Goal: Transaction & Acquisition: Purchase product/service

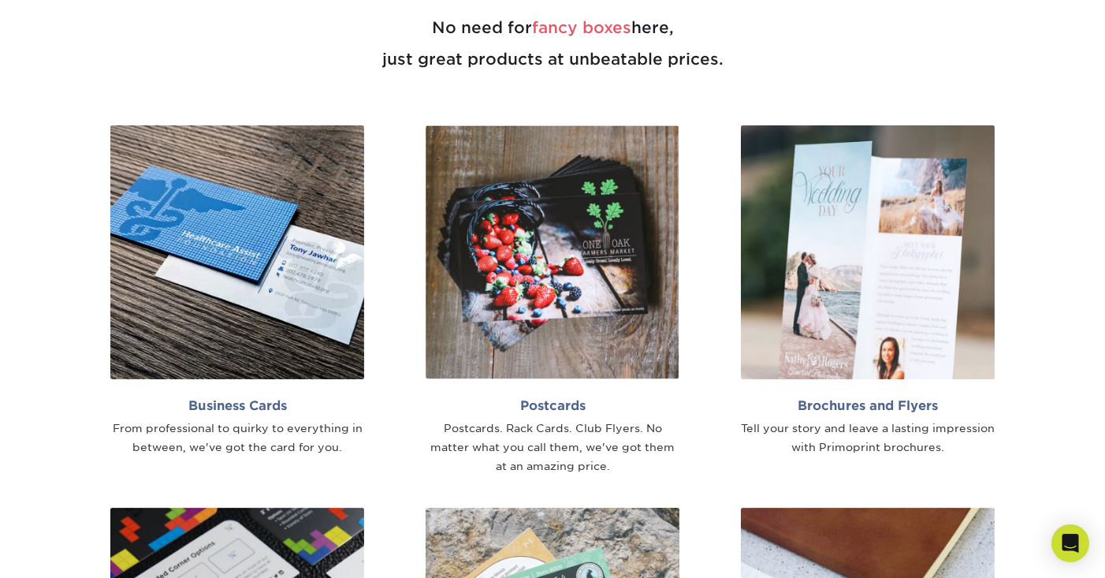
scroll to position [884, 0]
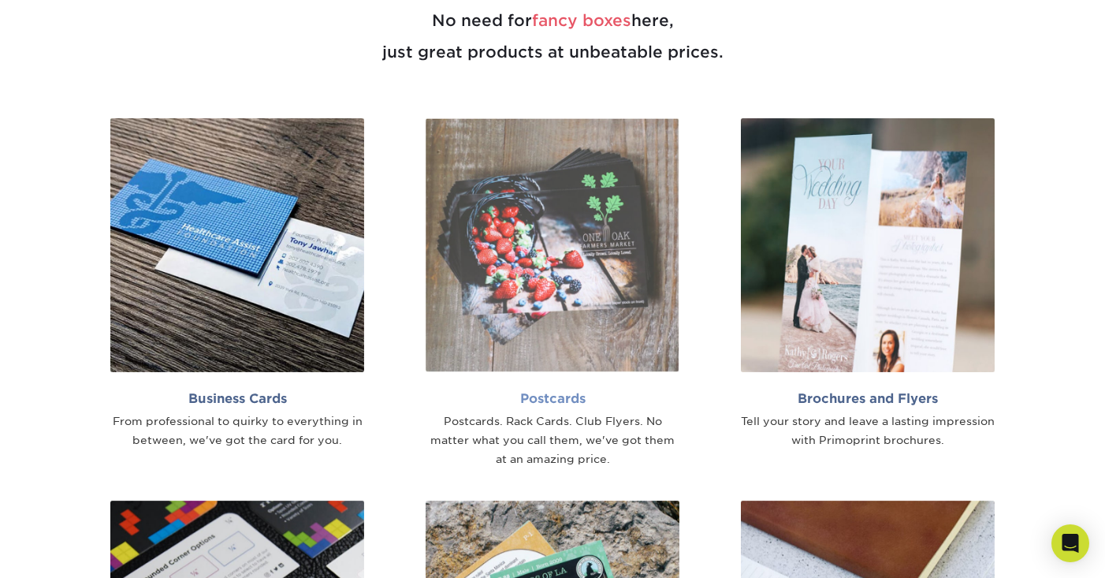
click at [525, 333] on img at bounding box center [553, 245] width 254 height 254
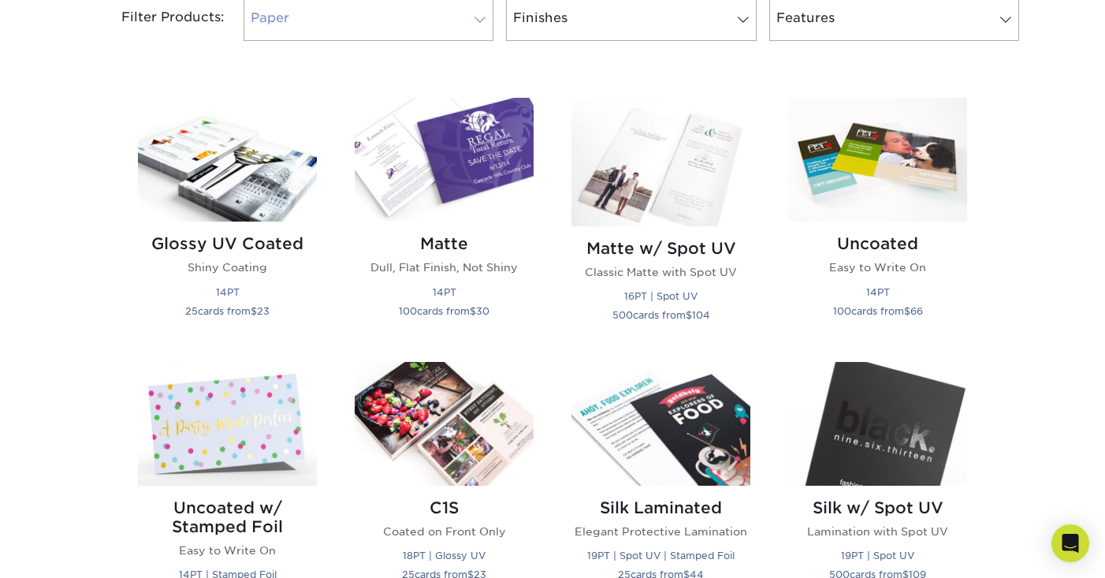
scroll to position [747, 0]
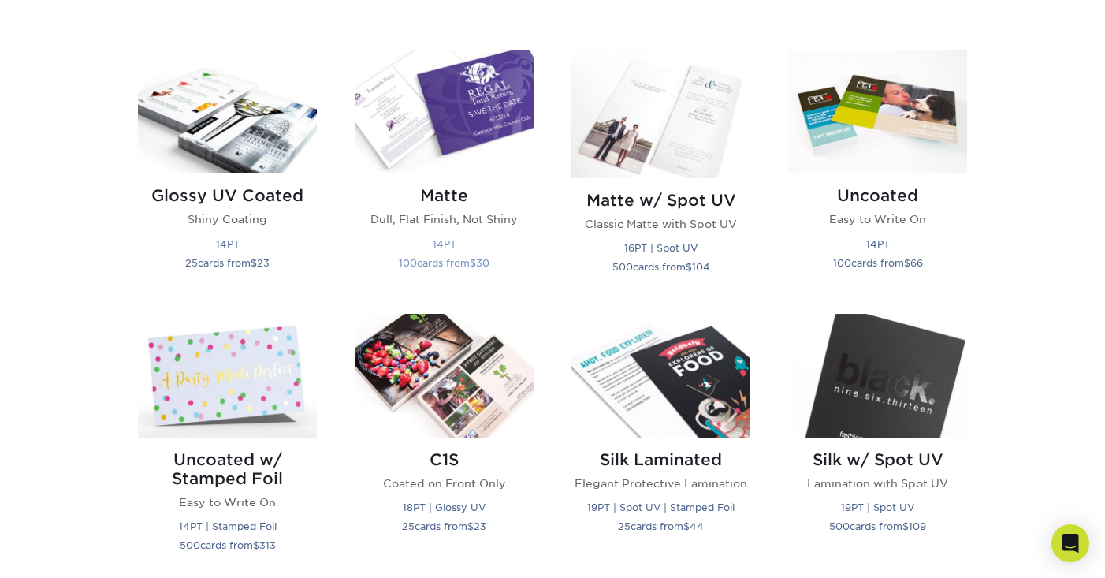
click at [453, 181] on div "Matte Dull, Flat Finish, Not Shiny 14PT 100 cards from $ 30" at bounding box center [444, 231] width 179 height 117
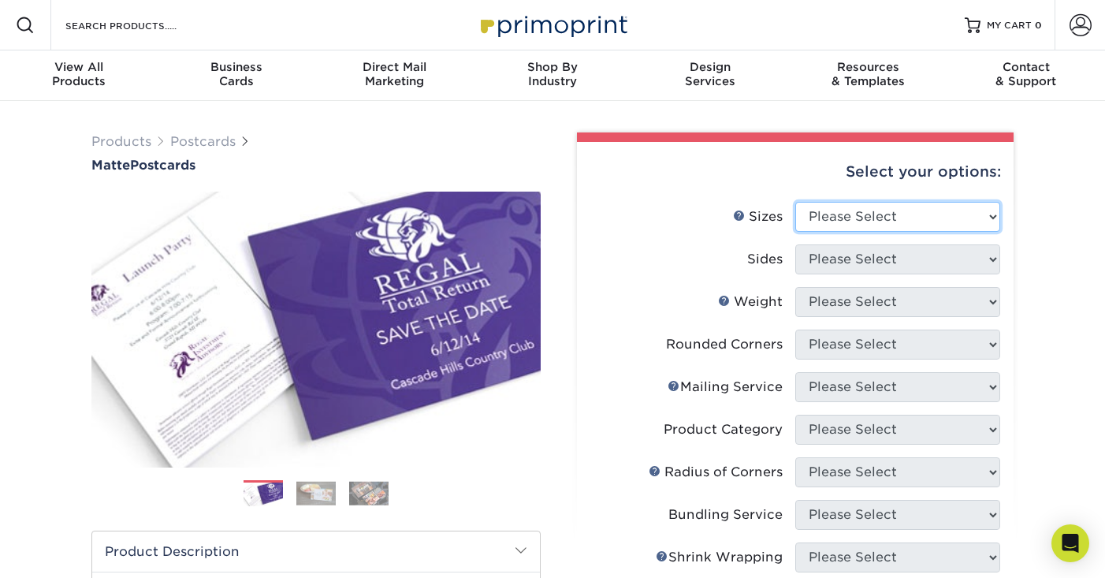
click at [892, 218] on select "Please Select 1.5" x 7" 2" x 4" 2" x 6" 2" x 7" 2" x 8" 2.12" x 5.5" 2.125" x 5…" at bounding box center [897, 217] width 205 height 30
click at [899, 223] on select "Please Select 1.5" x 7" 2" x 4" 2" x 6" 2" x 7" 2" x 8" 2.12" x 5.5" 2.125" x 5…" at bounding box center [897, 217] width 205 height 30
click at [898, 208] on select "Please Select 1.5" x 7" 2" x 4" 2" x 6" 2" x 7" 2" x 8" 2.12" x 5.5" 2.125" x 5…" at bounding box center [897, 217] width 205 height 30
select select "6.00x8.00"
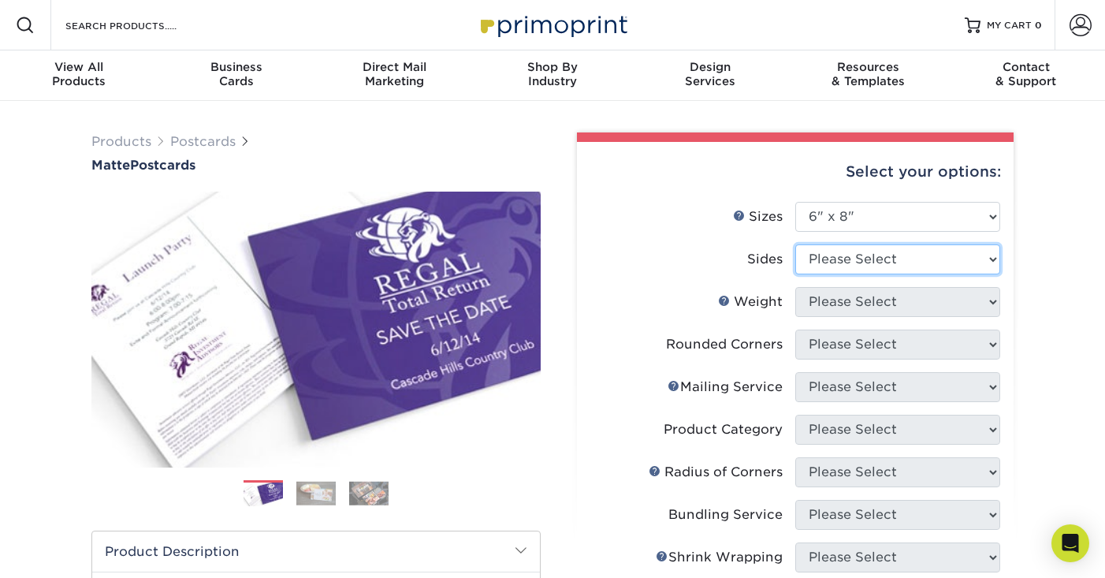
click at [880, 259] on select "Please Select Print Both Sides Print Front Only" at bounding box center [897, 259] width 205 height 30
select select "32d3c223-f82c-492b-b915-ba065a00862f"
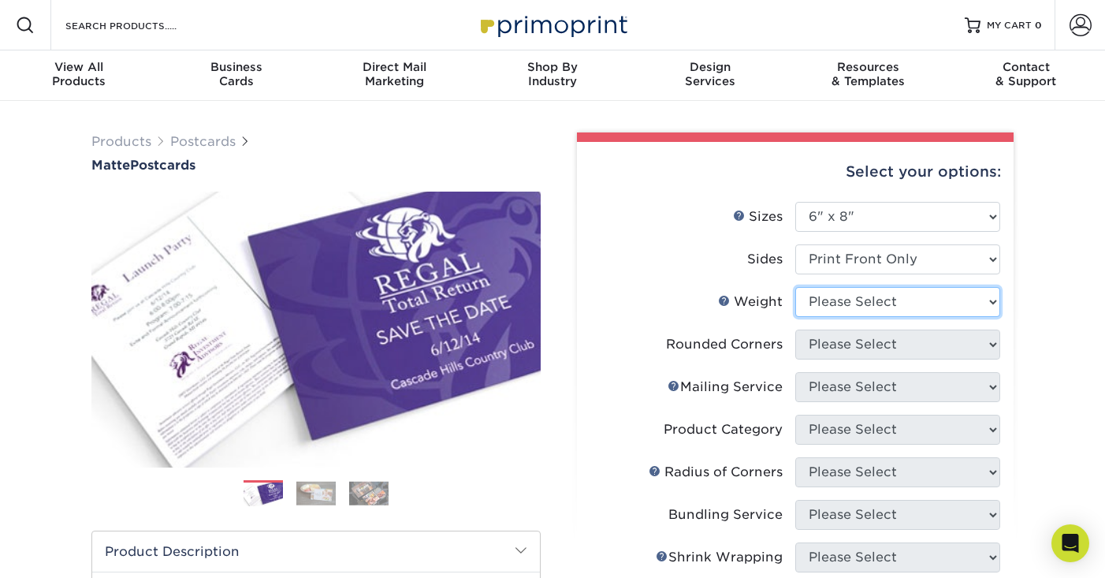
click at [869, 303] on select "Please Select 14PT 16PT" at bounding box center [897, 302] width 205 height 30
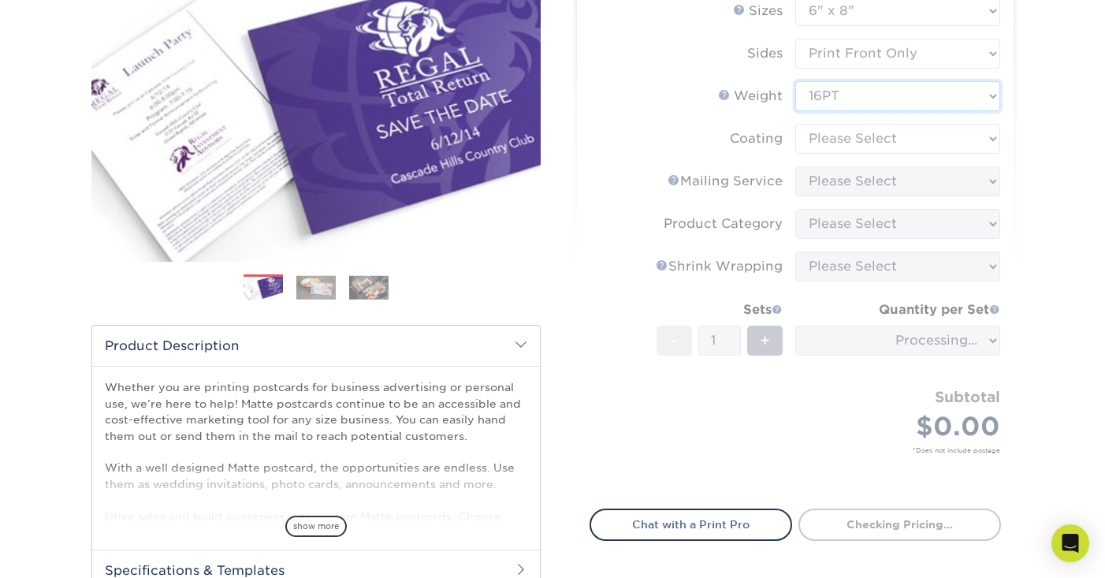
scroll to position [161, 0]
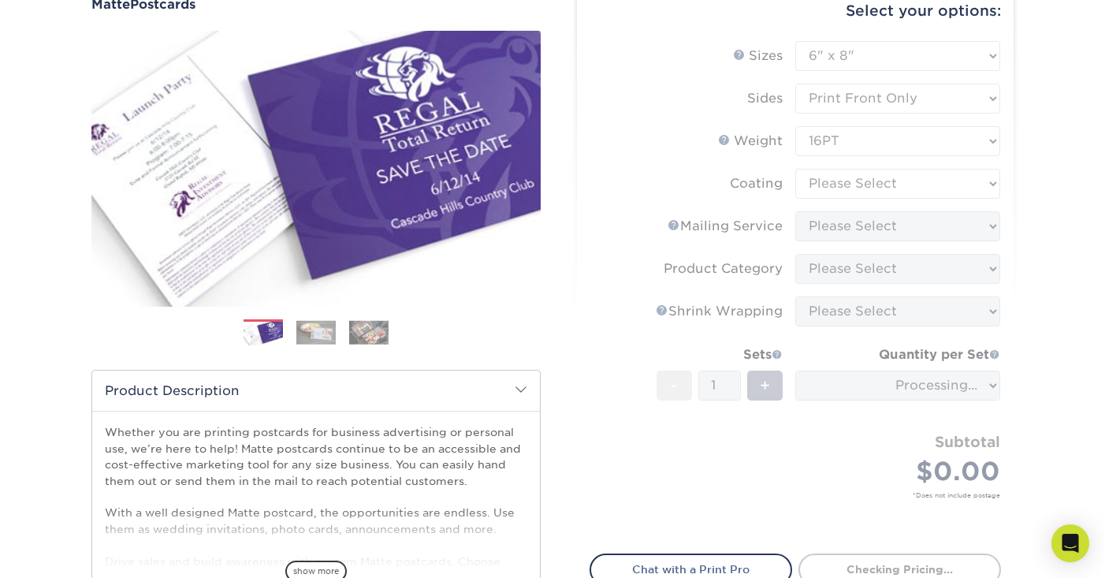
click at [895, 139] on form "Sizes Help Sizes Please Select 1.5" x 7" 2" x 4" 2" x 6" 2" x 7" 2" x 8" 2.12" …" at bounding box center [795, 288] width 411 height 494
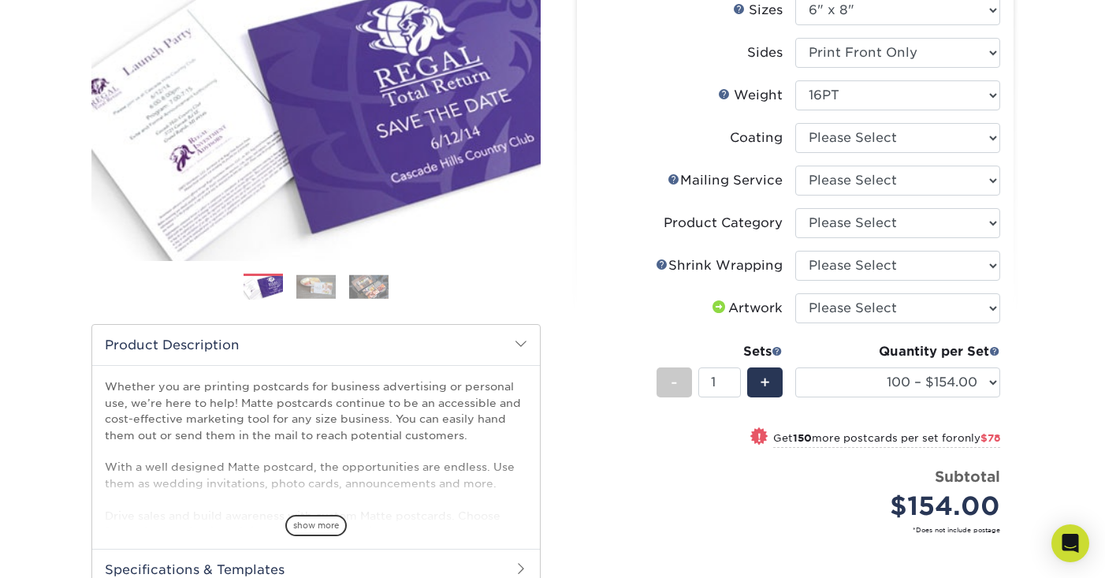
scroll to position [208, 0]
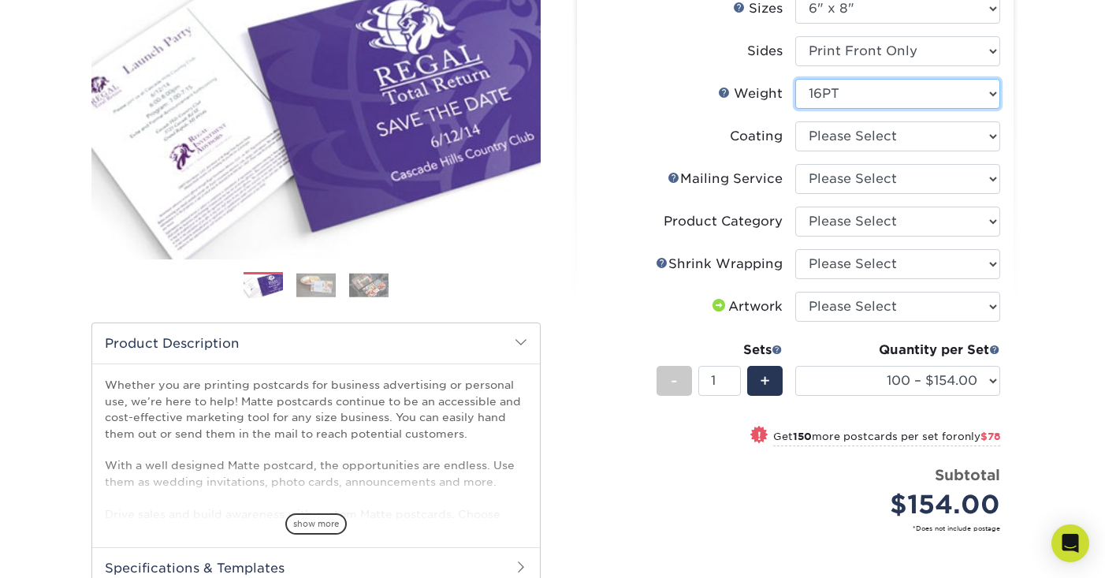
click at [888, 103] on select "Please Select 14PT 16PT" at bounding box center [897, 94] width 205 height 30
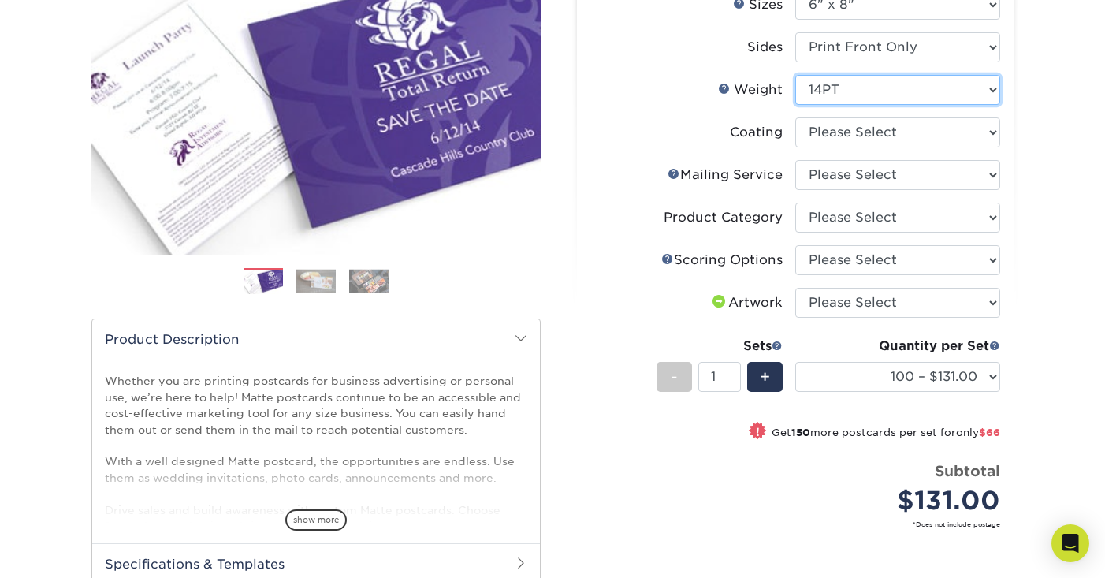
scroll to position [197, 0]
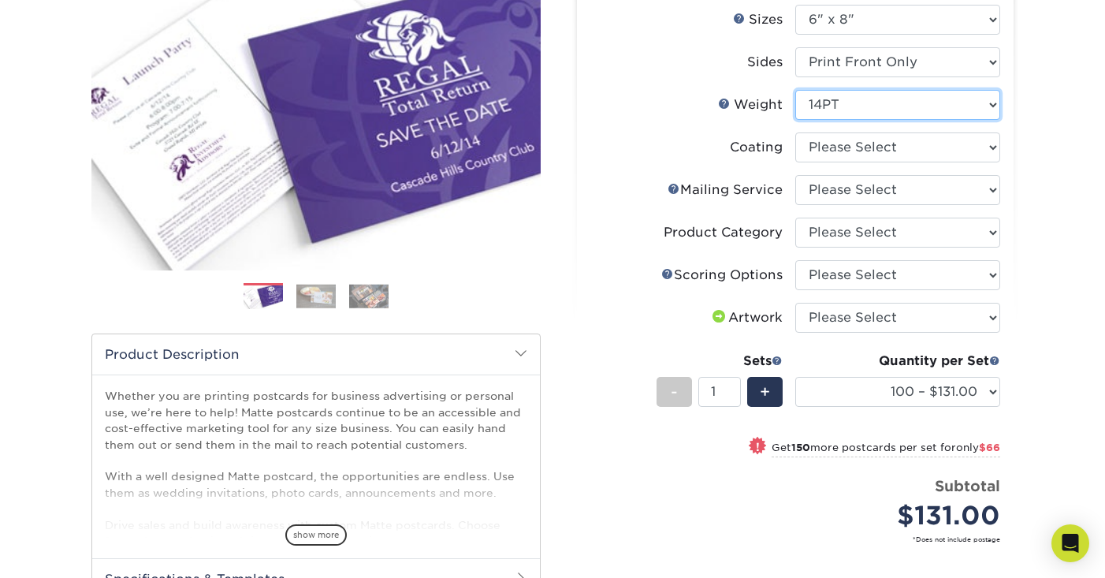
click at [861, 102] on select "Please Select 14PT 16PT" at bounding box center [897, 105] width 205 height 30
select select "-1"
select select
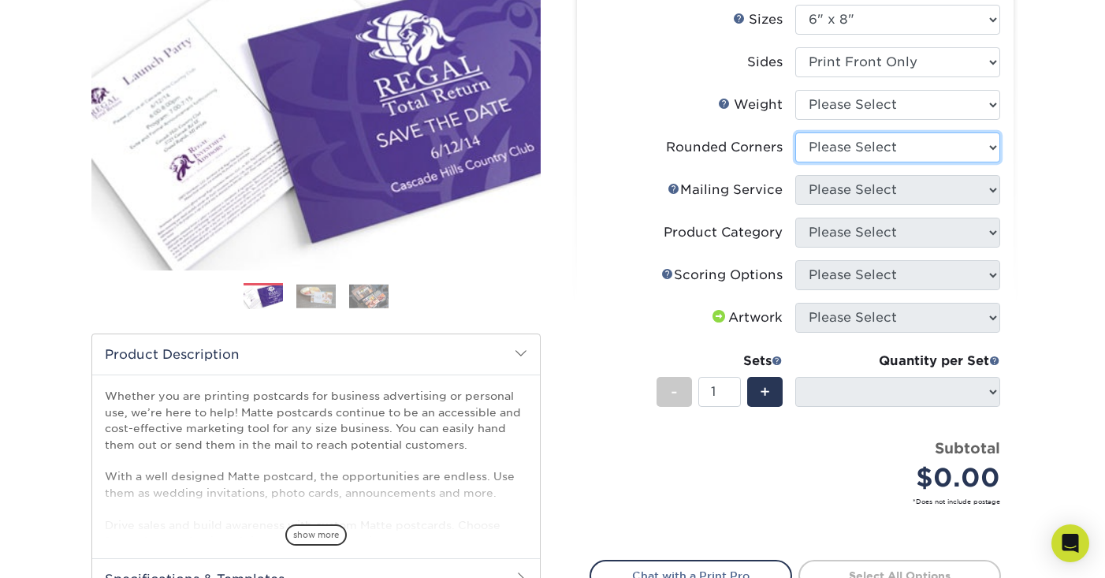
click at [846, 150] on select "Please Select Yes - Round 4 Corners No" at bounding box center [897, 147] width 205 height 30
select select "0"
select select
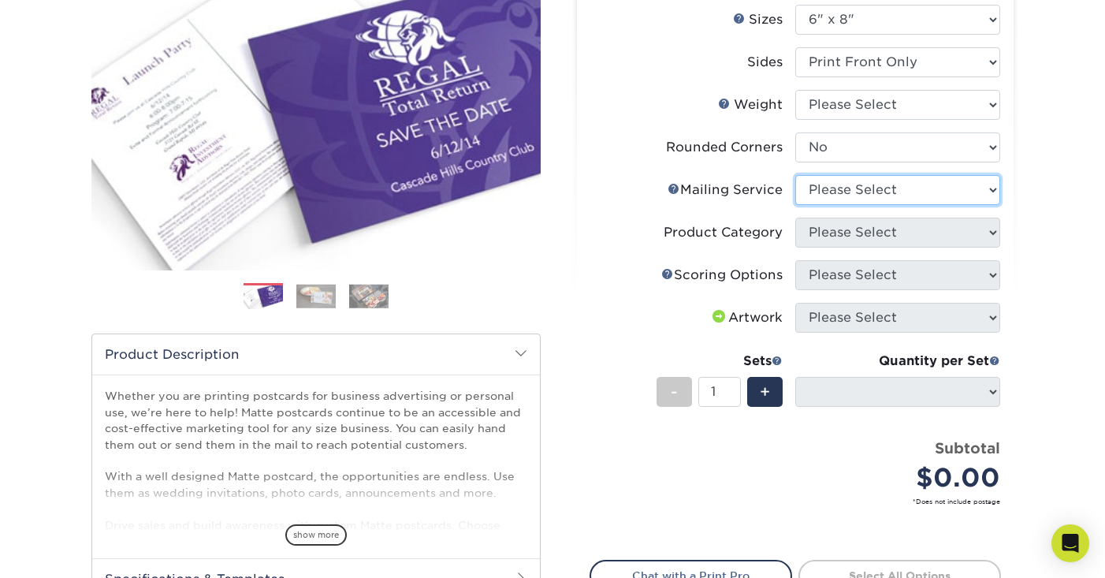
click at [838, 195] on select "Please Select No Direct Mailing Service No, I will mail/stamp/imprint Direct Ma…" at bounding box center [897, 190] width 205 height 30
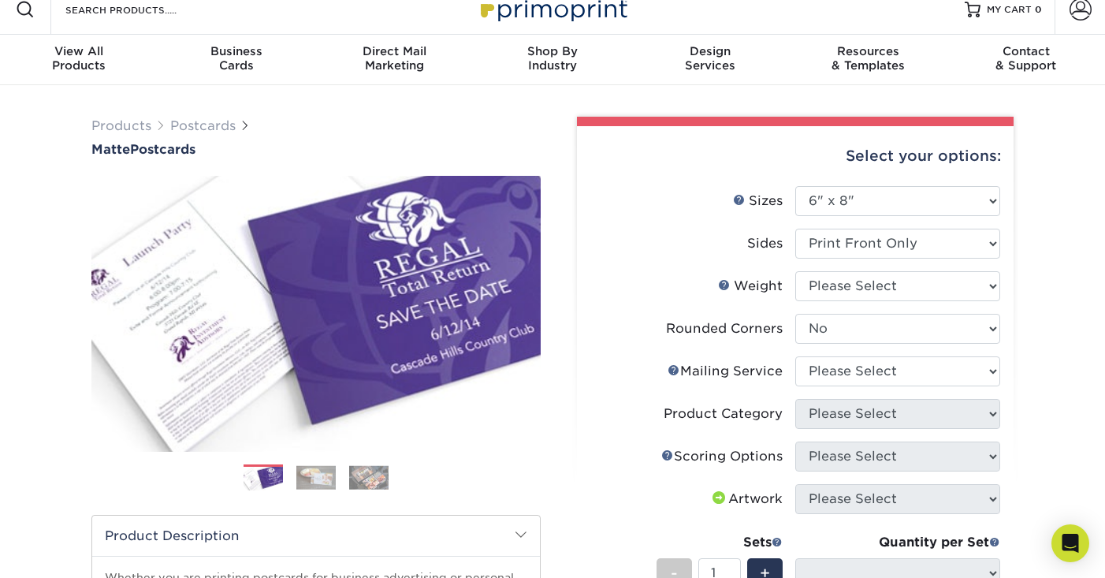
scroll to position [17, 0]
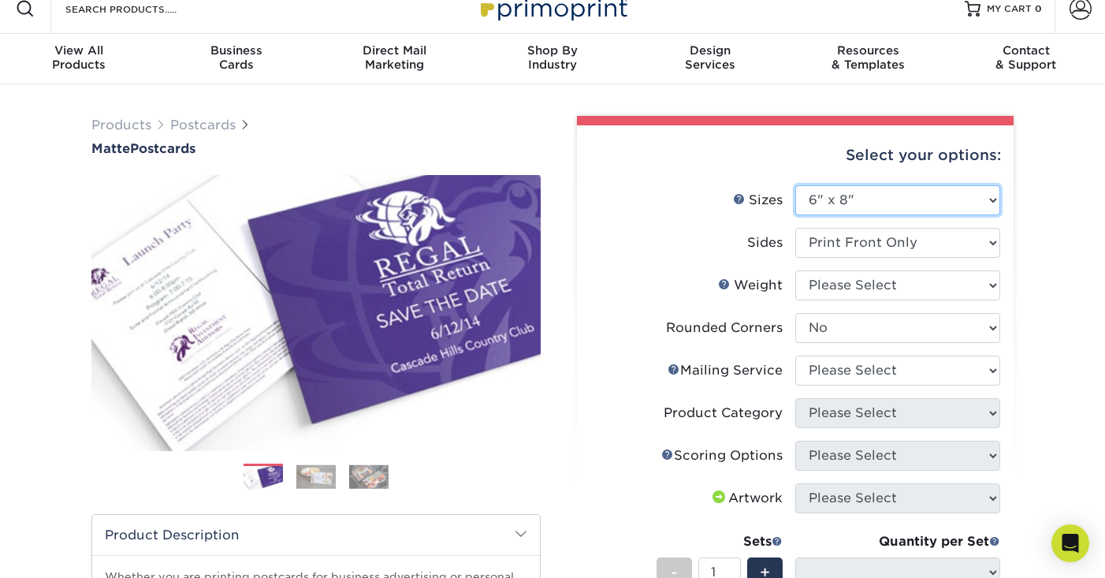
click at [898, 197] on select "Please Select 1.5" x 7" 2" x 4" 2" x 6" 2" x 7" 2" x 8" 2.12" x 5.5" 2.125" x 5…" at bounding box center [897, 200] width 205 height 30
